Goal: Find specific page/section: Find specific page/section

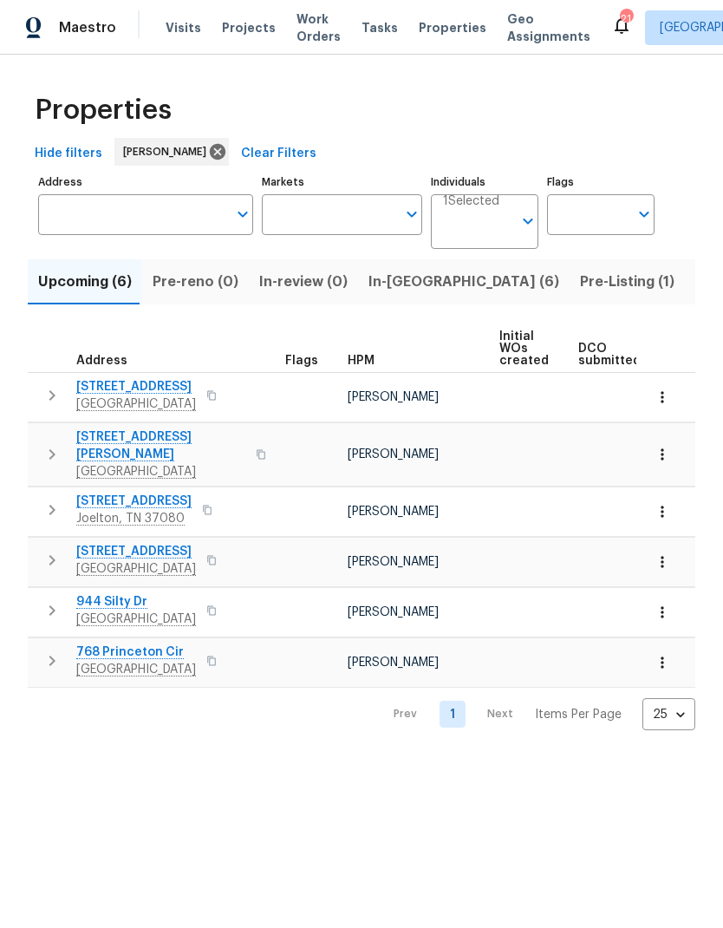
click at [401, 283] on span "In-reno (6)" at bounding box center [464, 282] width 191 height 24
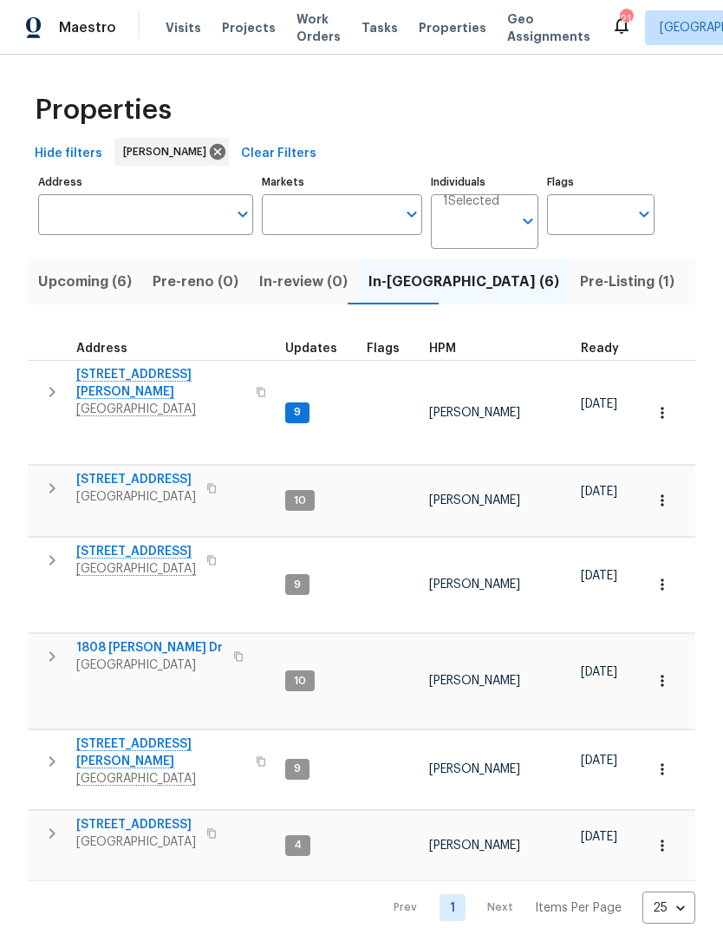
click at [151, 657] on span "[GEOGRAPHIC_DATA]" at bounding box center [149, 665] width 147 height 17
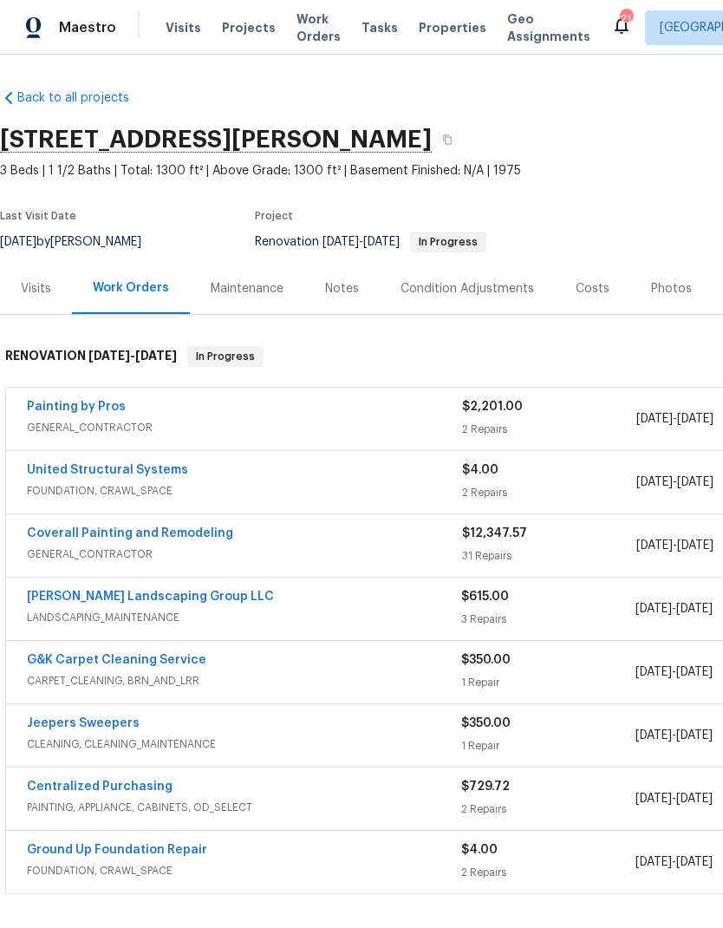
click at [95, 405] on link "Painting by Pros" at bounding box center [76, 407] width 99 height 12
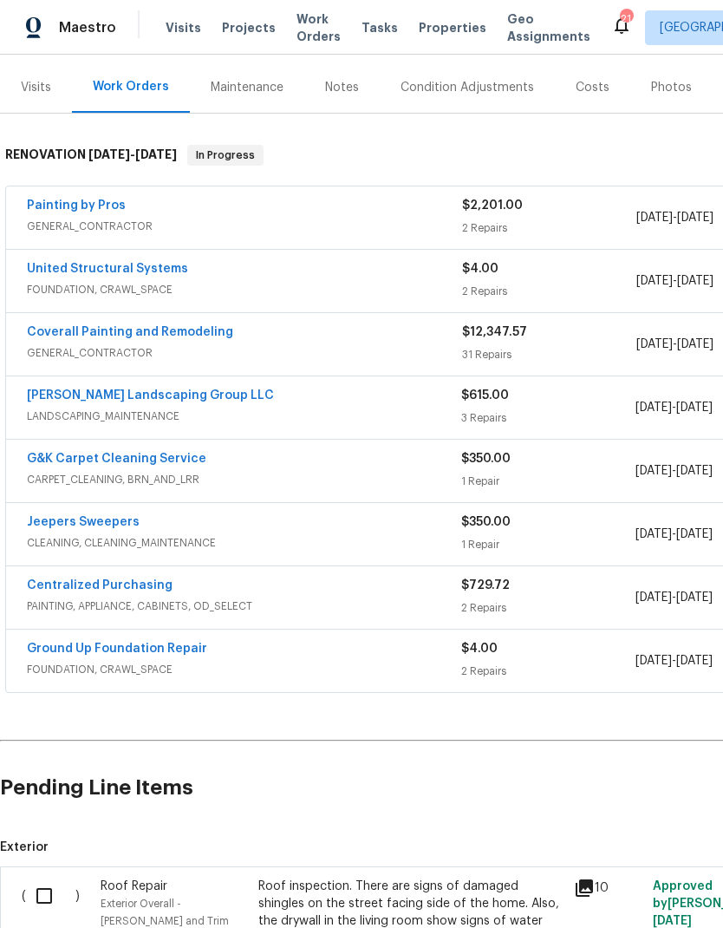
scroll to position [203, 0]
